Goal: Find specific fact: Find specific fact

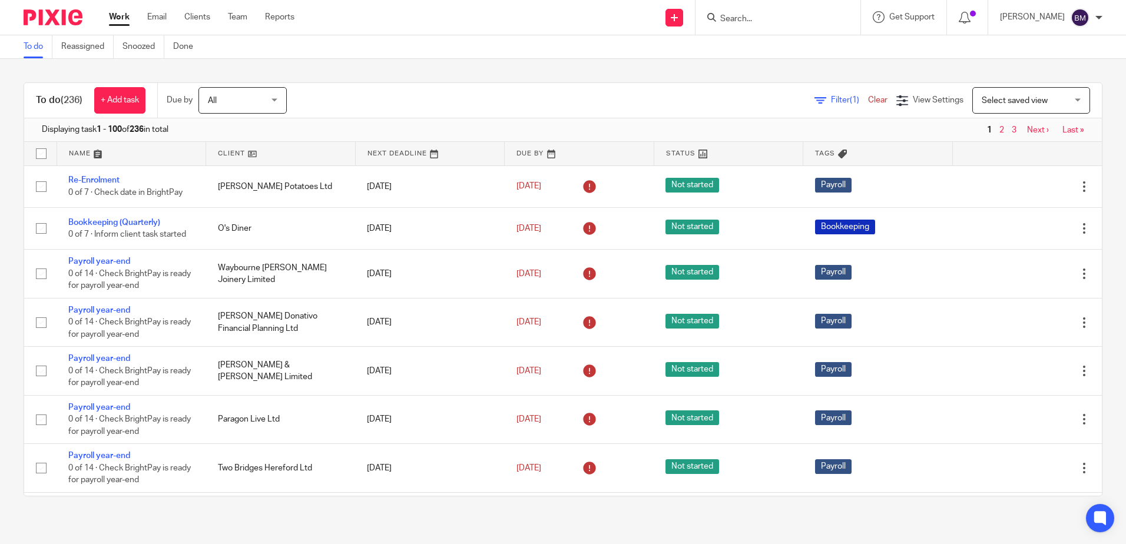
click at [776, 21] on input "Search" at bounding box center [772, 19] width 106 height 11
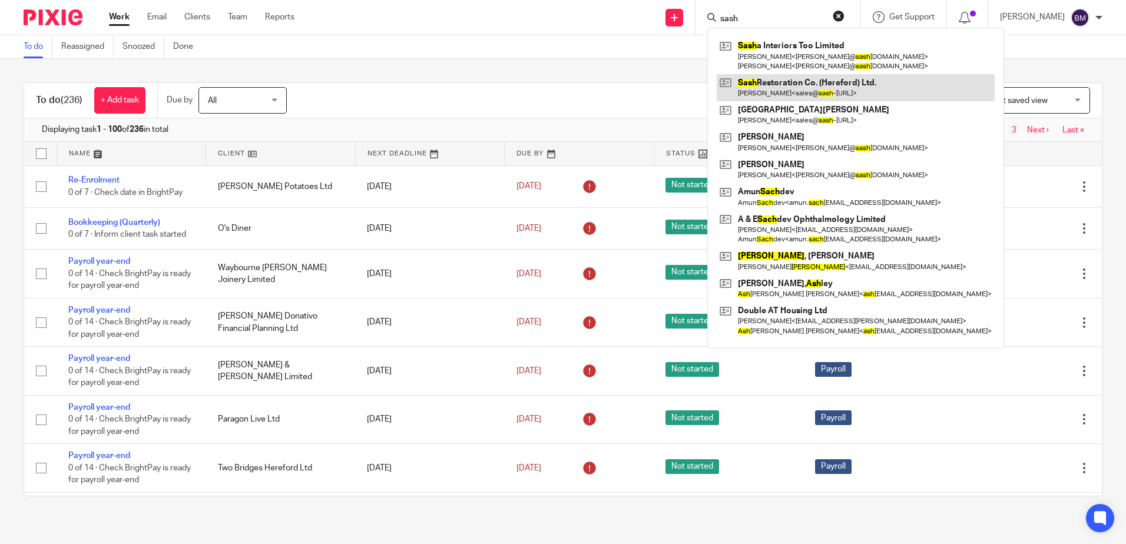
type input "sash"
click at [792, 91] on link at bounding box center [855, 87] width 278 height 27
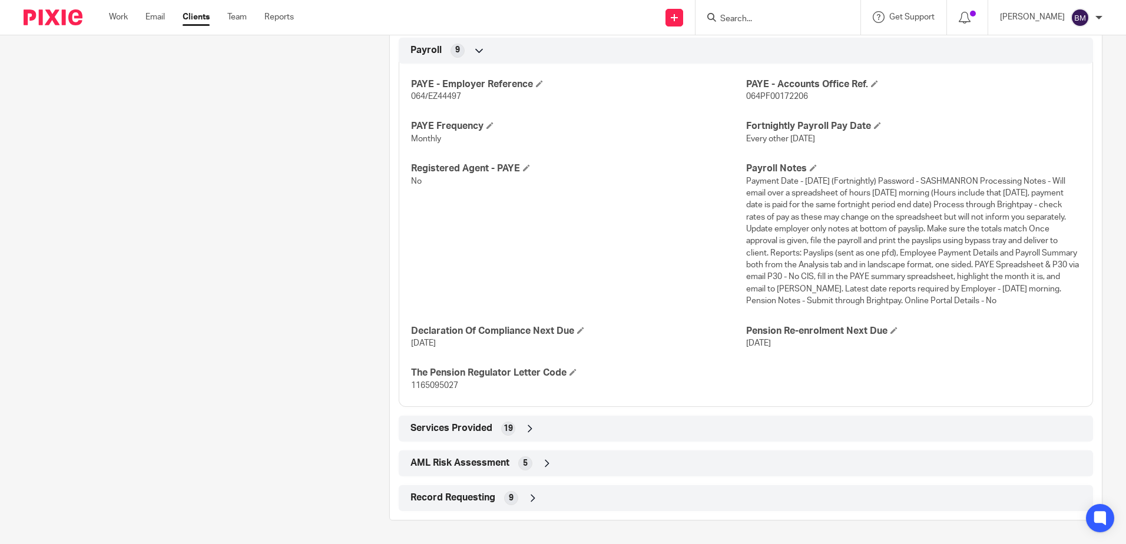
scroll to position [1410, 0]
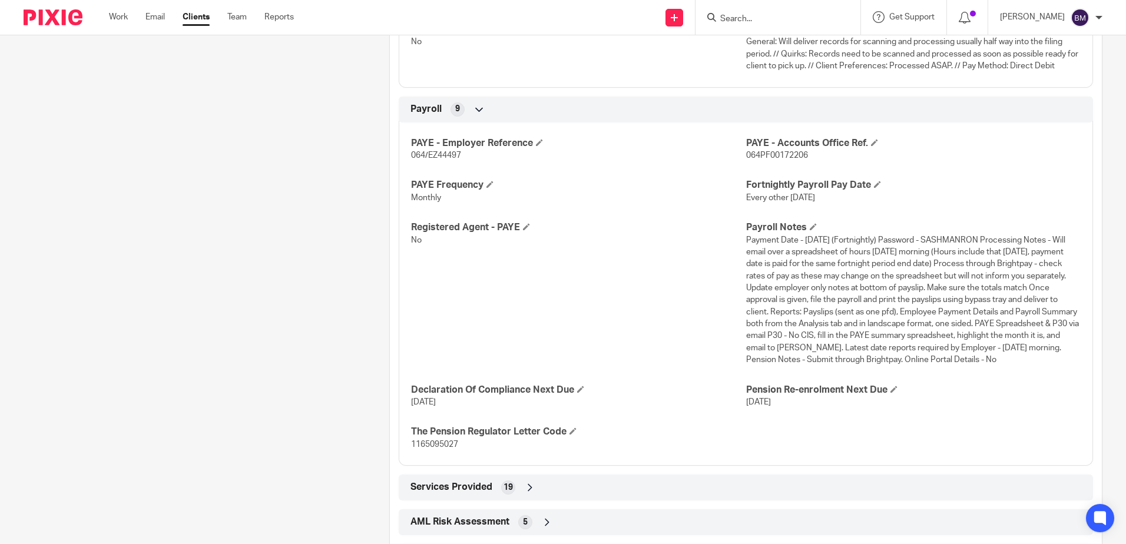
click at [958, 240] on span "Payment Date - [DATE] (Fortnightly) Password - SASHMANRON Processing Notes - Wi…" at bounding box center [912, 300] width 333 height 128
copy span "SASHMANRON"
